Goal: Transaction & Acquisition: Download file/media

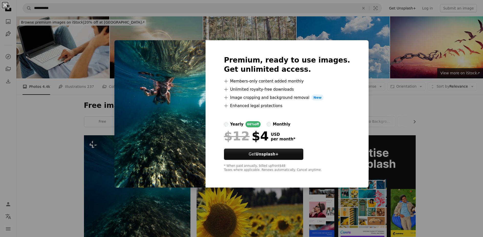
scroll to position [77, 0]
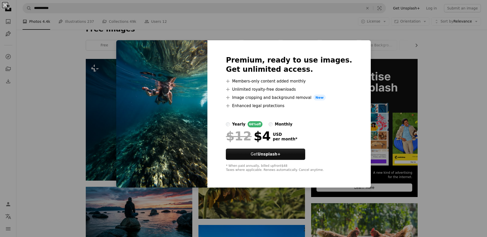
click at [469, 125] on div "An X shape Premium, ready to use images. Get unlimited access. A plus sign Memb…" at bounding box center [243, 118] width 487 height 237
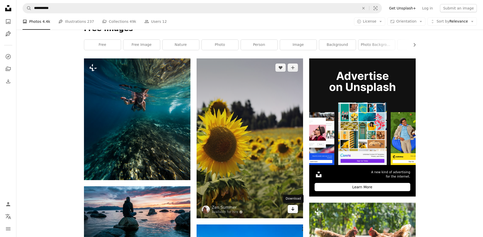
click at [293, 209] on icon "Arrow pointing down" at bounding box center [293, 209] width 4 height 6
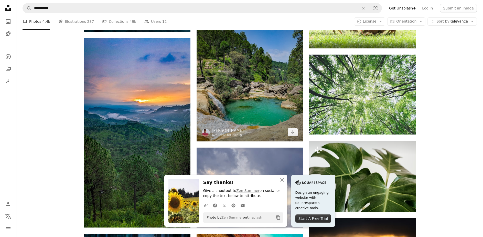
scroll to position [307, 0]
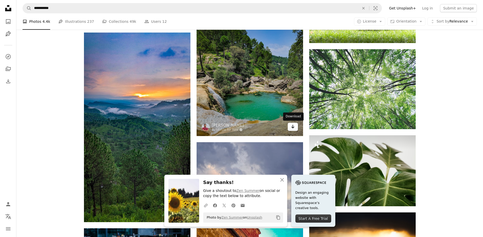
click at [293, 128] on icon "Arrow pointing down" at bounding box center [293, 126] width 4 height 6
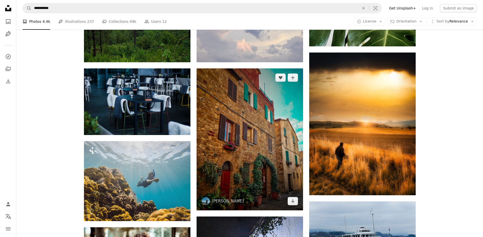
scroll to position [461, 0]
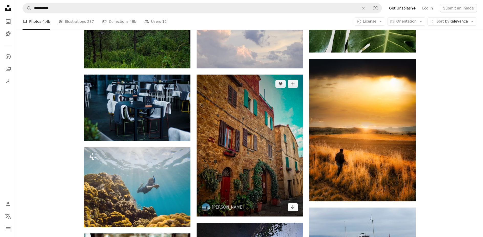
click at [294, 209] on icon "Arrow pointing down" at bounding box center [293, 207] width 4 height 6
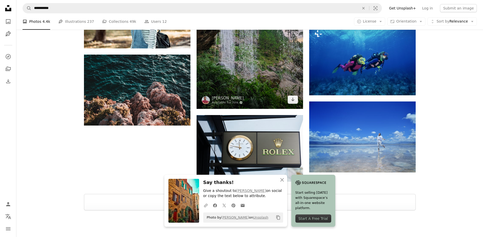
scroll to position [717, 0]
click at [293, 100] on icon "Download" at bounding box center [292, 99] width 3 height 4
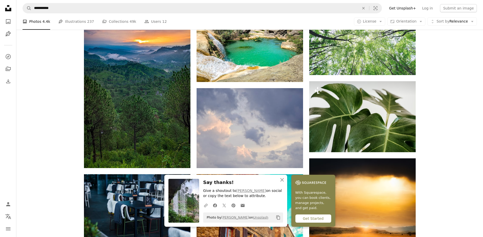
scroll to position [359, 0]
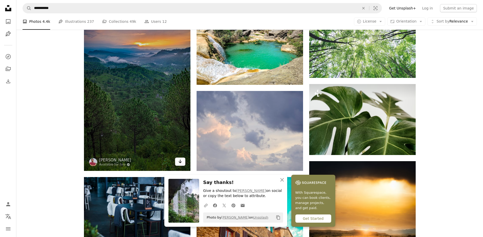
click at [179, 161] on icon "Arrow pointing down" at bounding box center [180, 161] width 4 height 6
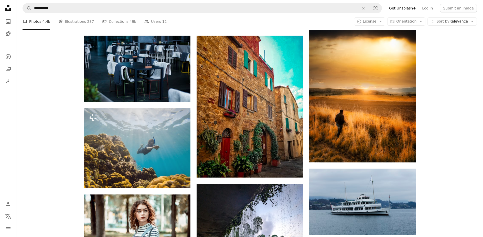
scroll to position [564, 0]
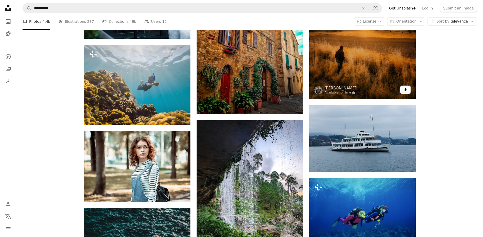
click at [406, 89] on icon "Download" at bounding box center [405, 90] width 3 height 4
